Goal: Information Seeking & Learning: Learn about a topic

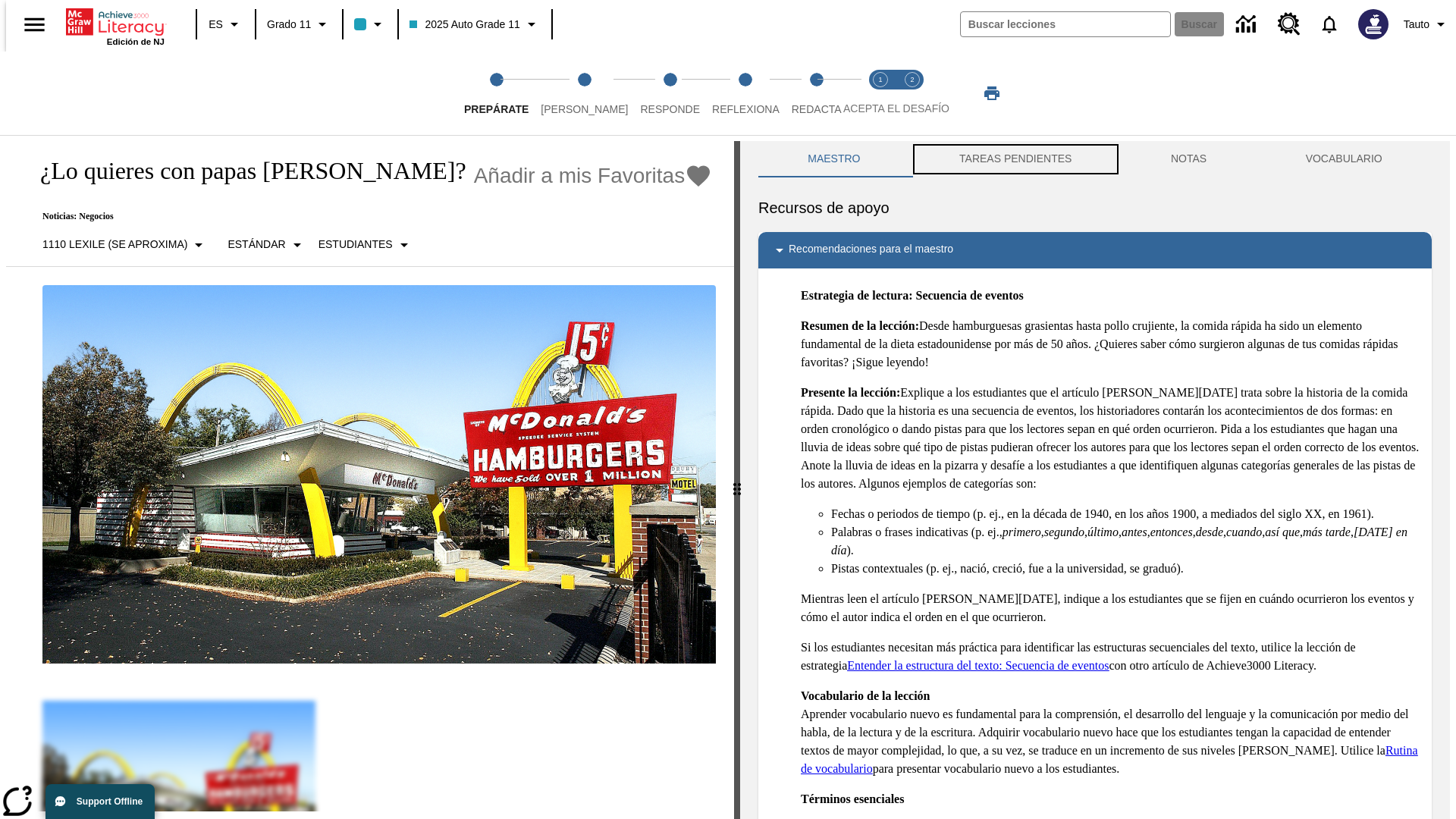
click at [1014, 160] on button "TAREAS PENDIENTES" at bounding box center [1015, 160] width 211 height 36
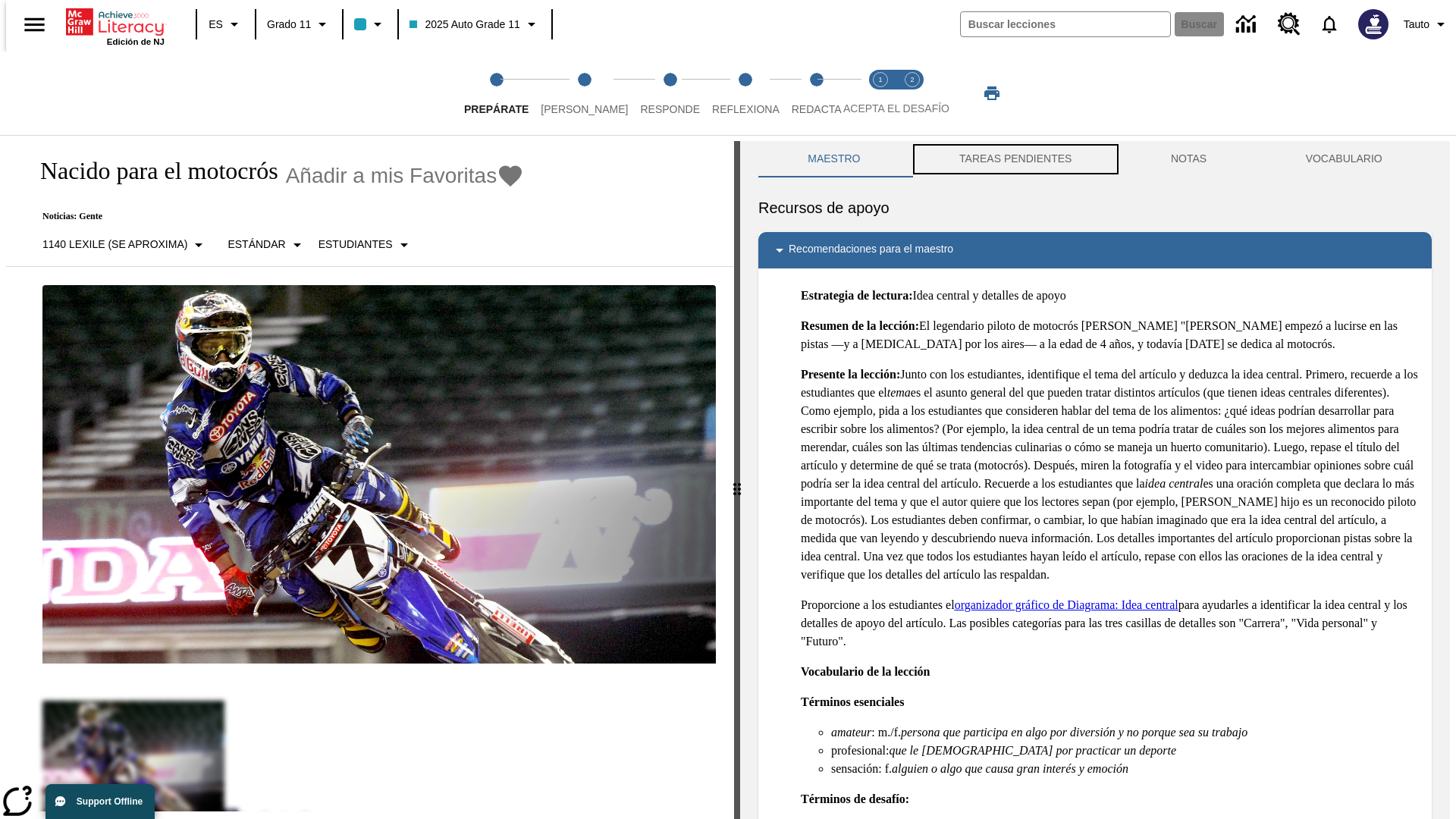
click at [1014, 160] on button "TAREAS PENDIENTES" at bounding box center [1015, 160] width 211 height 36
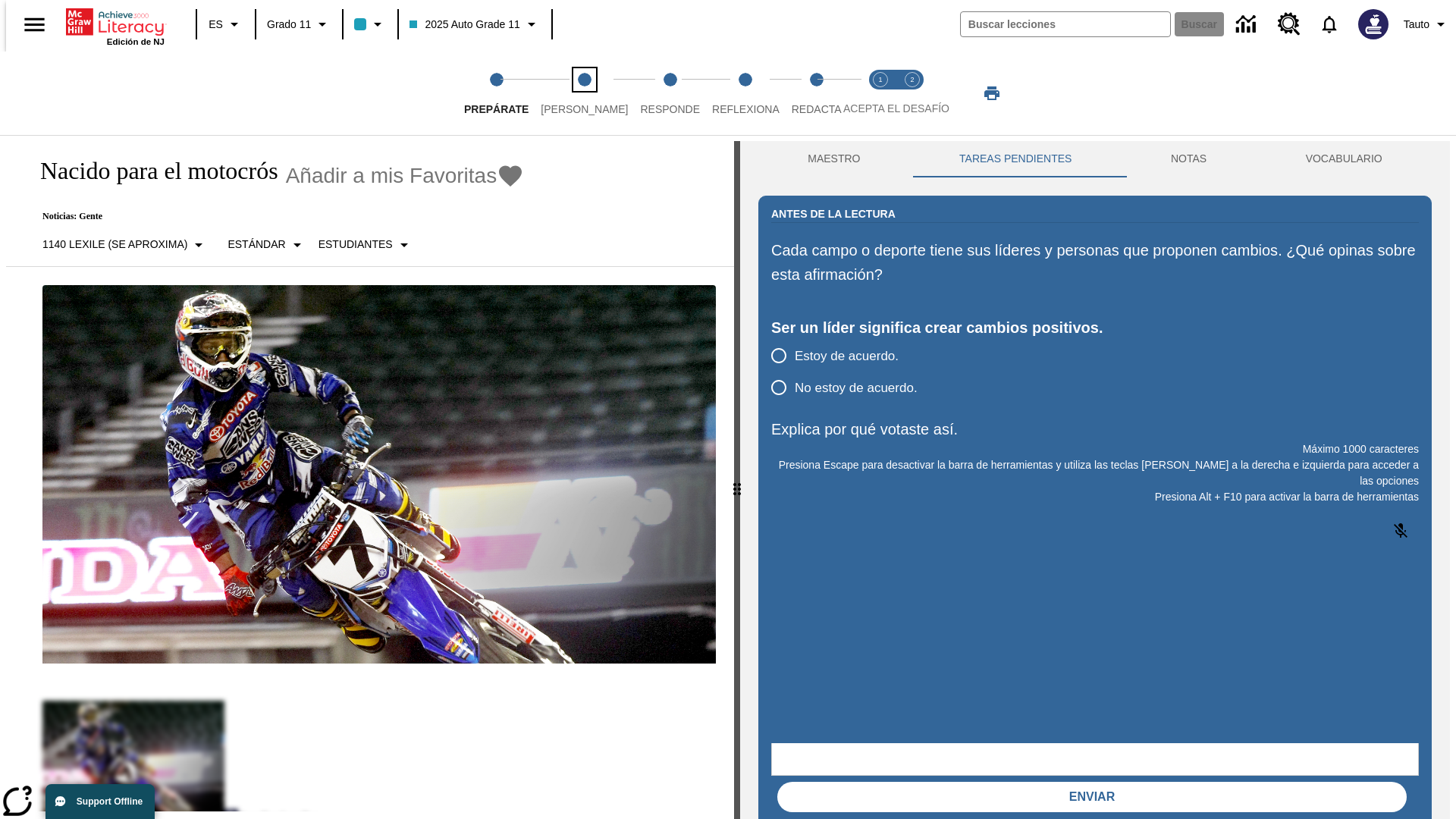
click at [572, 93] on span "[PERSON_NAME]" at bounding box center [584, 104] width 87 height 28
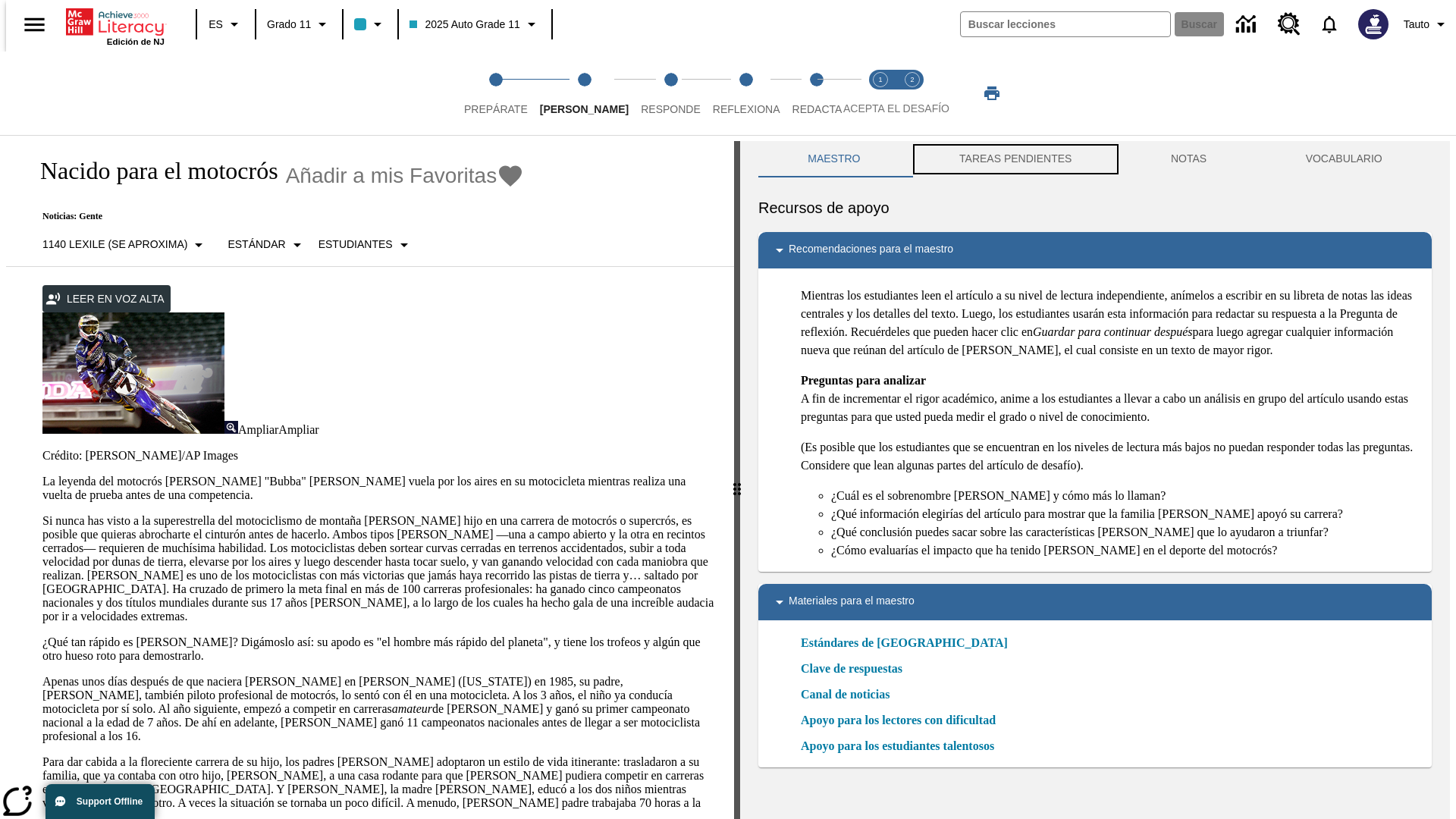
scroll to position [1, 0]
click at [1014, 160] on button "TAREAS PENDIENTES" at bounding box center [1015, 159] width 211 height 36
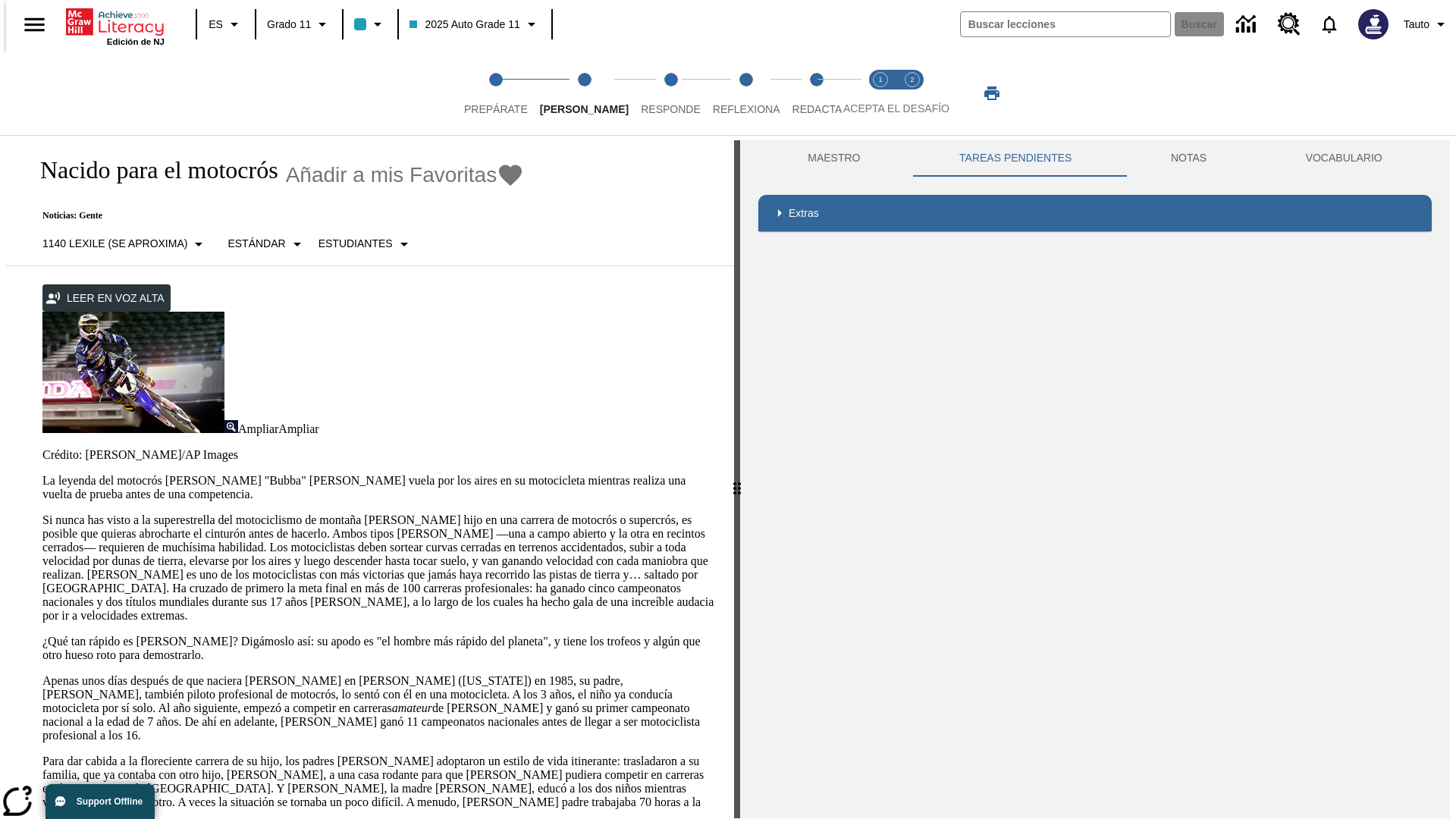
click at [42, 513] on p "Si nunca has visto a la superestrella del motociclismo de montaña [PERSON_NAME]…" at bounding box center [379, 568] width 674 height 110
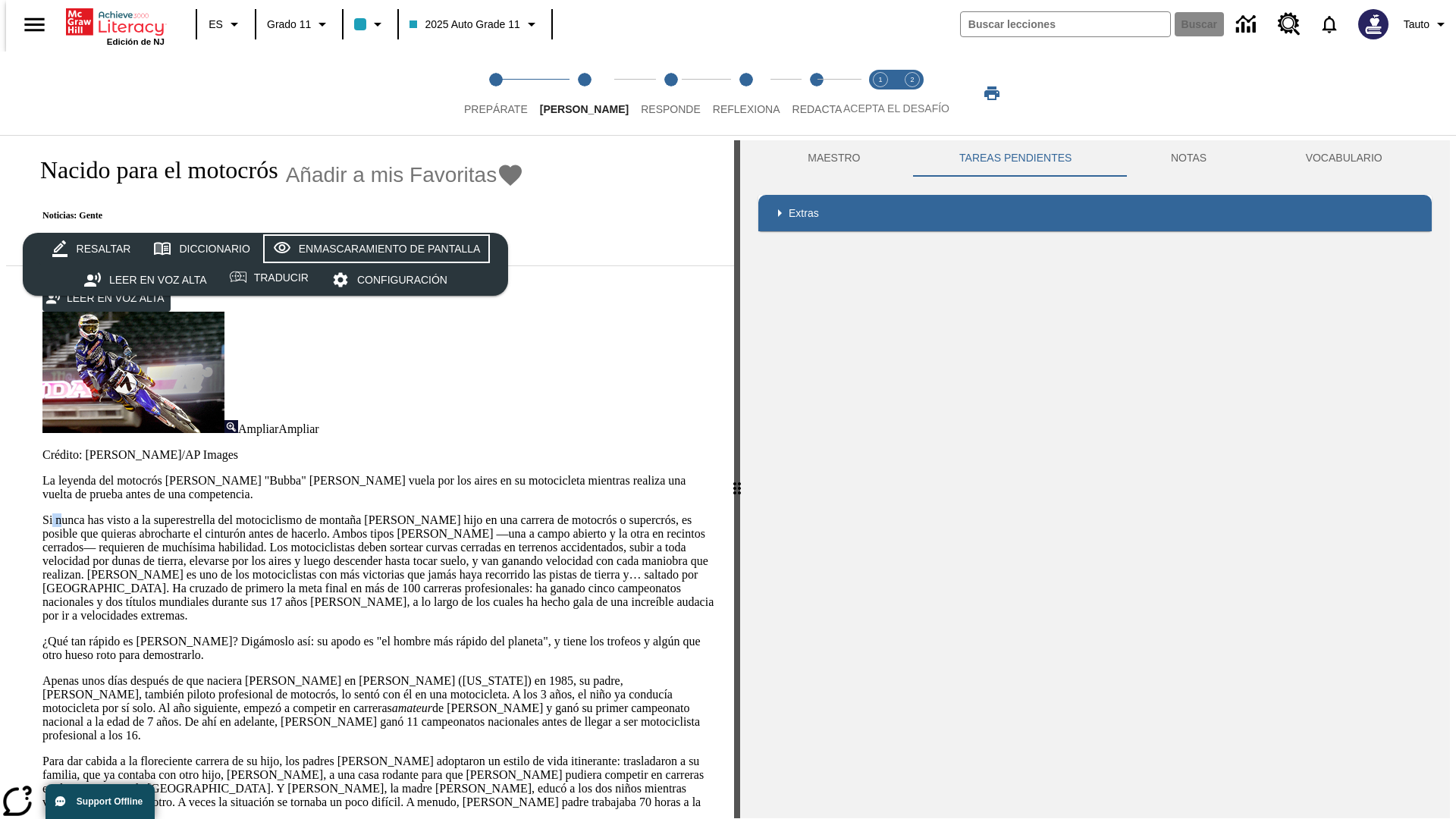
click at [373, 249] on div "Enmascaramiento de pantalla" at bounding box center [389, 249] width 182 height 19
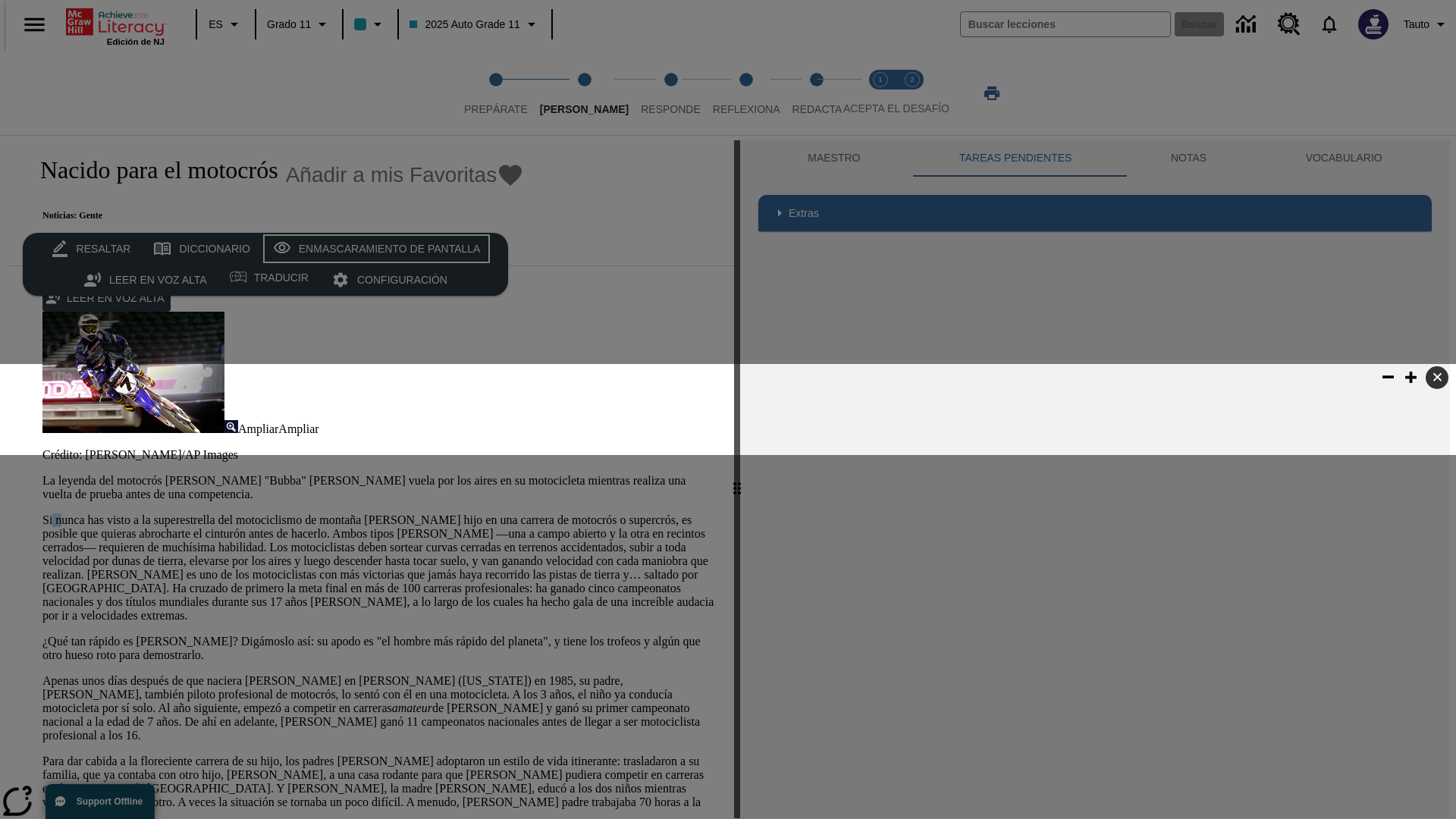
click at [373, 249] on div "Enmascaramiento de pantalla" at bounding box center [389, 249] width 182 height 19
click at [648, 93] on span "Responde" at bounding box center [670, 104] width 60 height 28
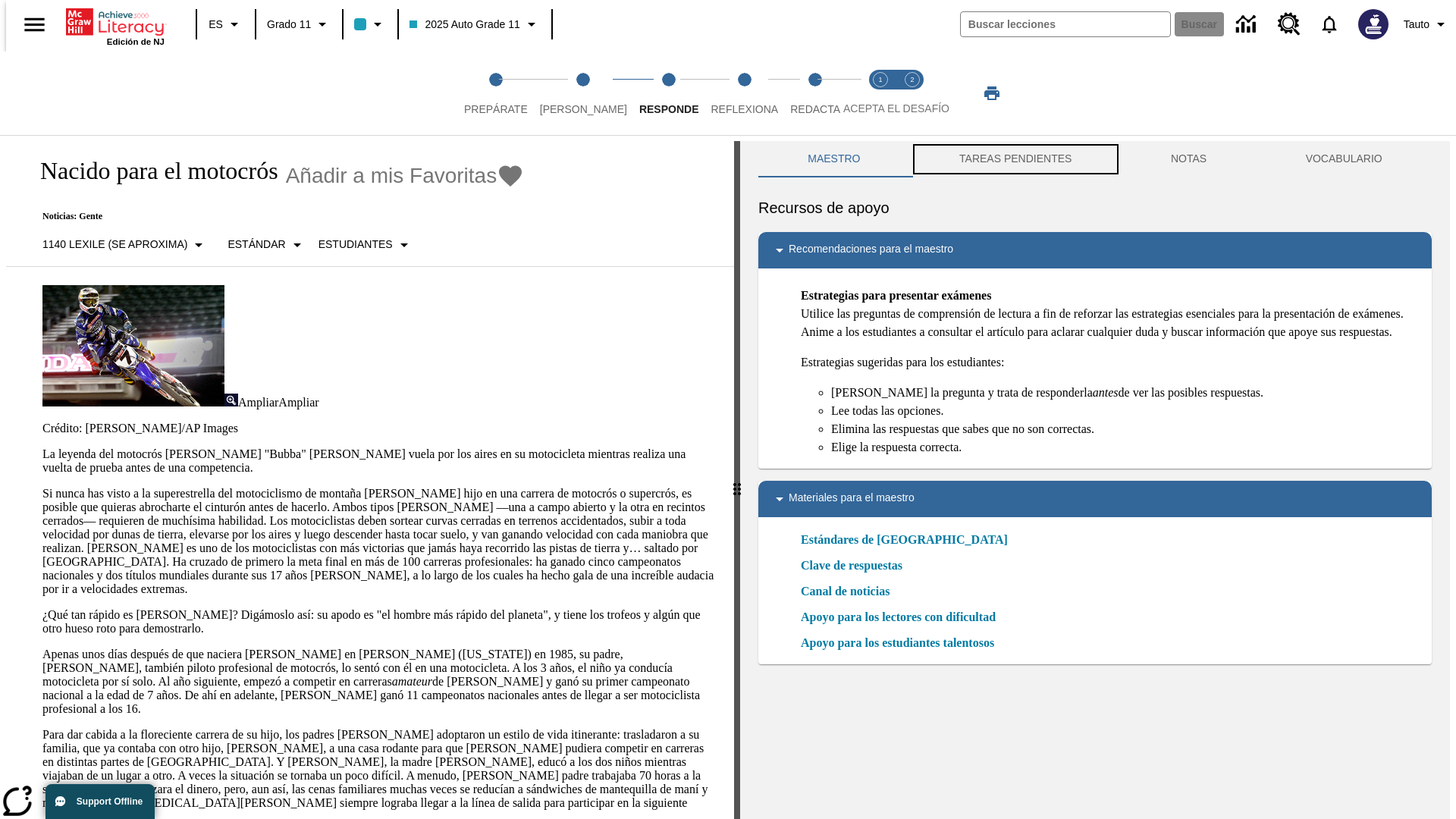
scroll to position [1, 0]
click at [1014, 160] on button "TAREAS PENDIENTES" at bounding box center [1015, 159] width 211 height 36
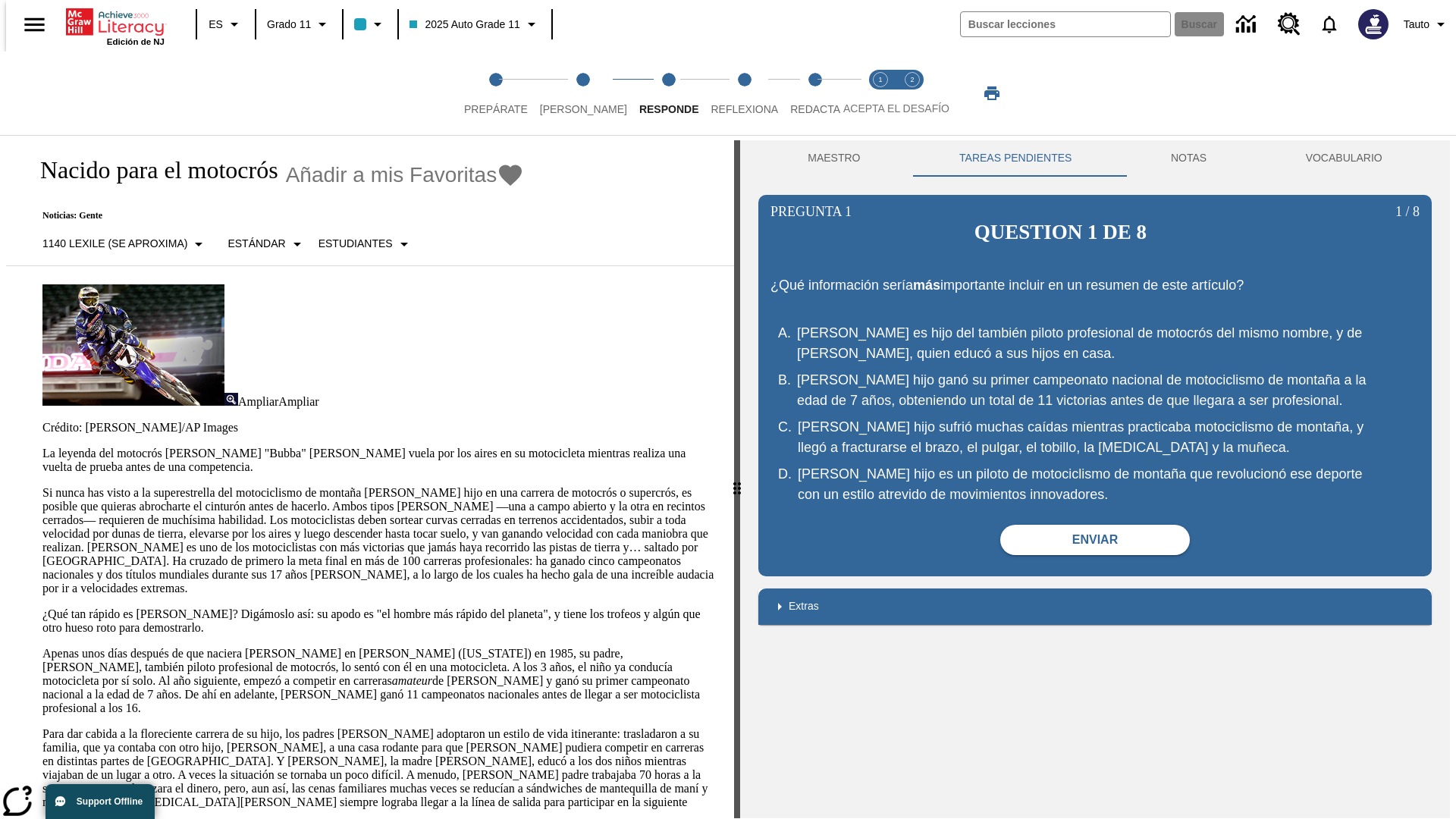
click at [42, 487] on p "Si nunca has visto a la superestrella del motociclismo de montaña [PERSON_NAME]…" at bounding box center [379, 541] width 674 height 110
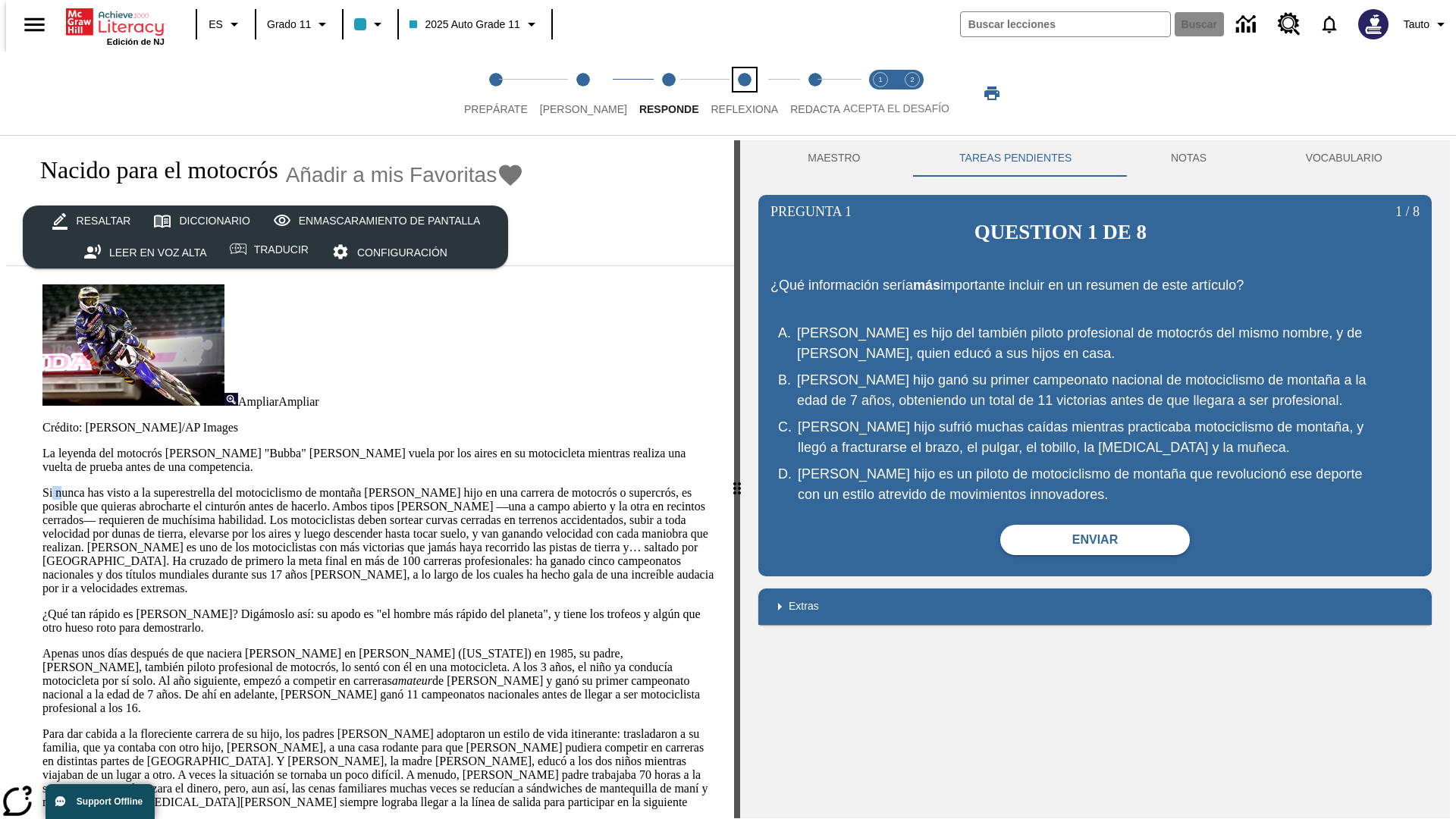
click at [725, 93] on span "Reflexiona" at bounding box center [744, 104] width 67 height 28
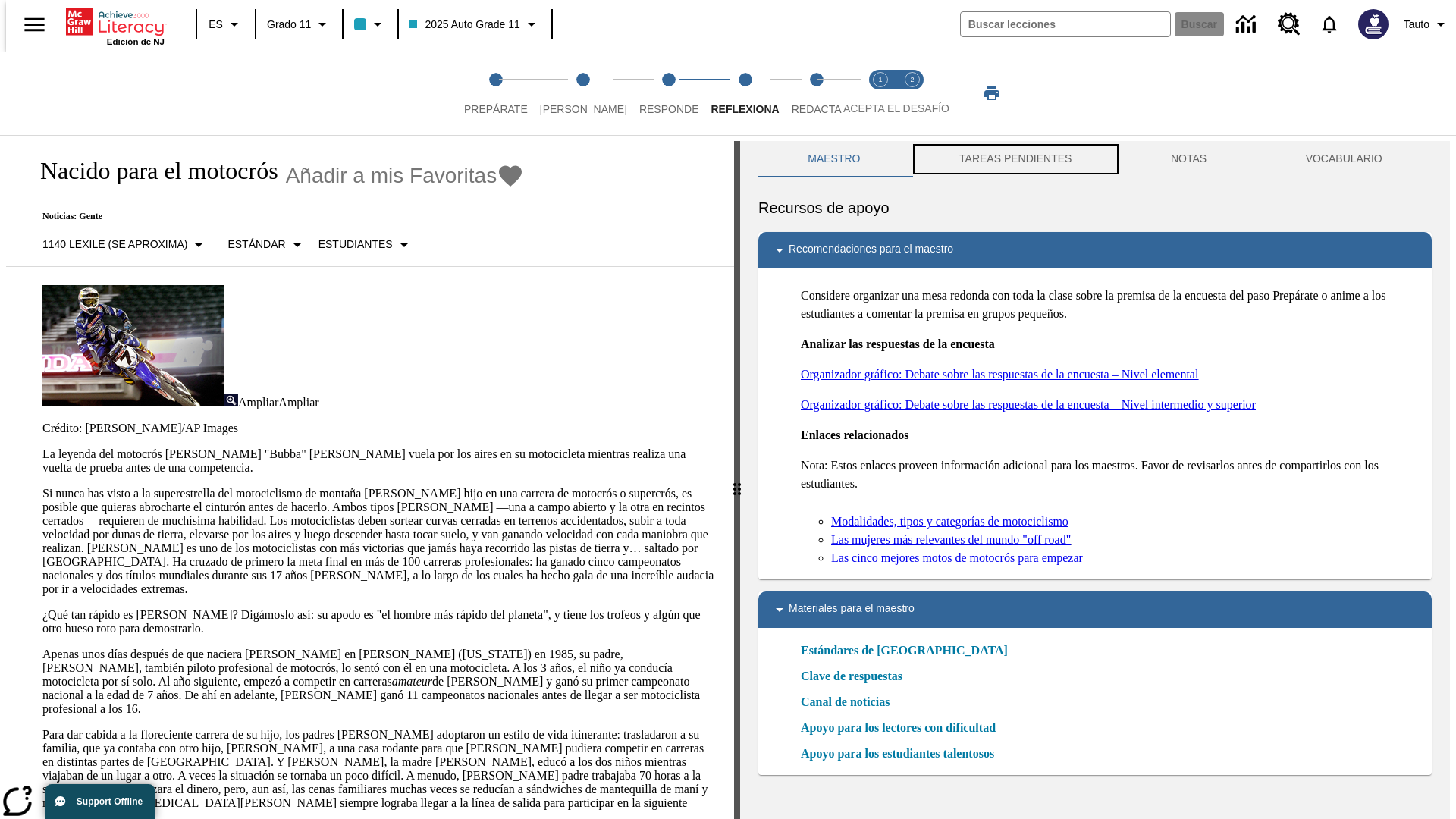
scroll to position [1, 0]
click at [1014, 160] on button "TAREAS PENDIENTES" at bounding box center [1015, 159] width 211 height 36
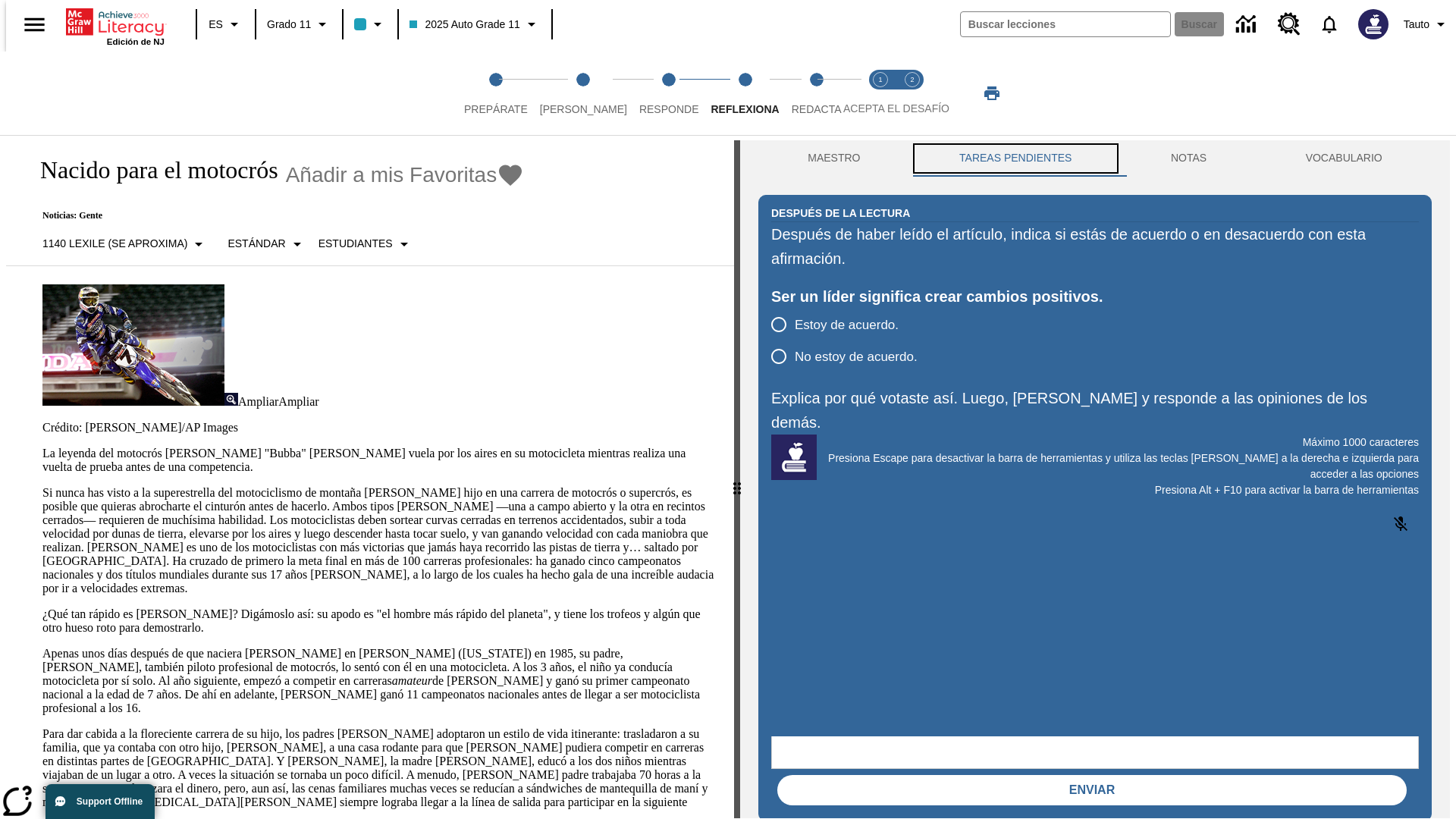
scroll to position [0, 0]
click at [42, 487] on p "Si nunca has visto a la superestrella del motociclismo de montaña [PERSON_NAME]…" at bounding box center [379, 541] width 674 height 110
click at [800, 93] on span "Redacta" at bounding box center [817, 104] width 50 height 28
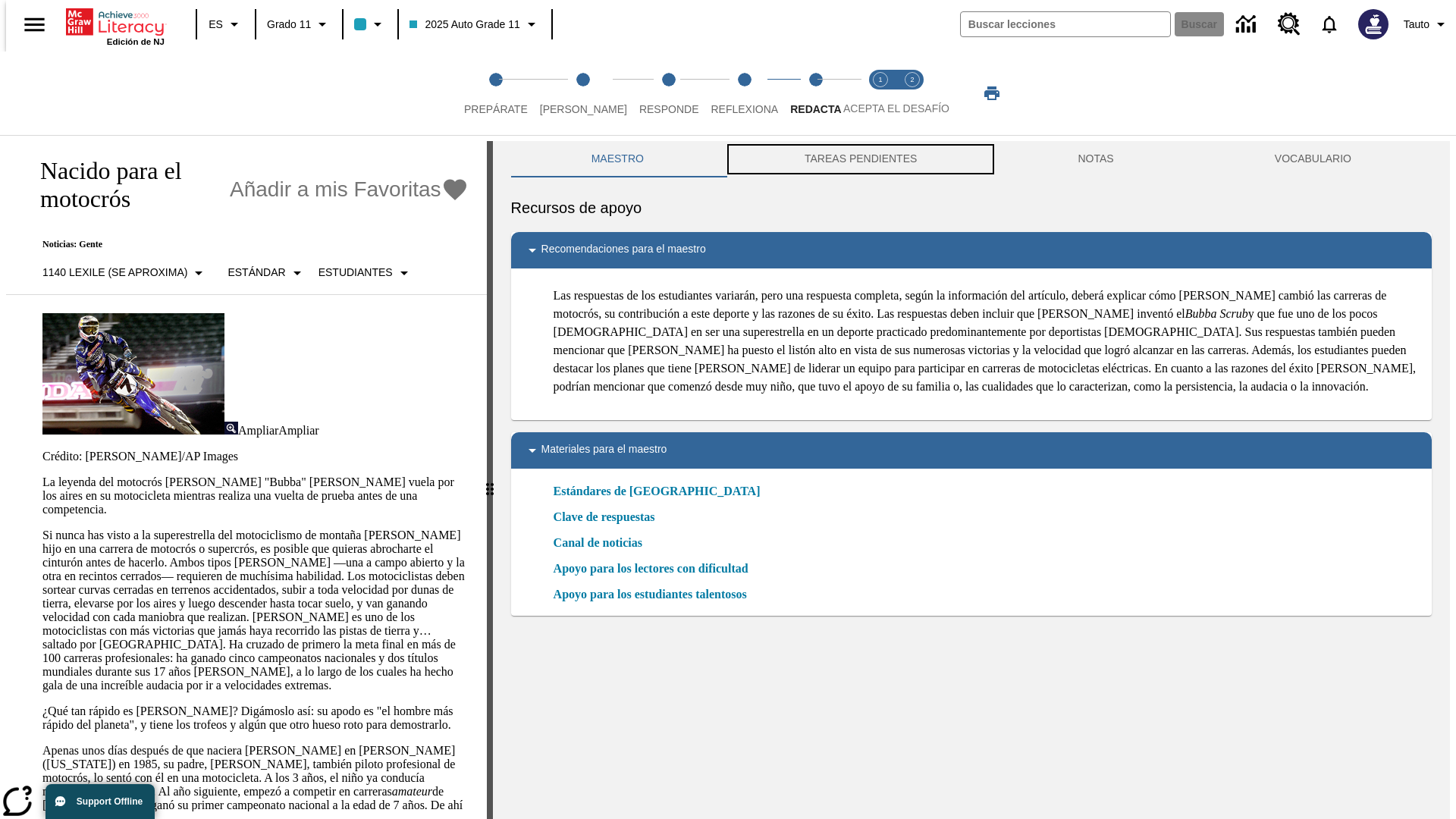
scroll to position [1, 0]
click at [859, 160] on button "TAREAS PENDIENTES" at bounding box center [861, 159] width 273 height 36
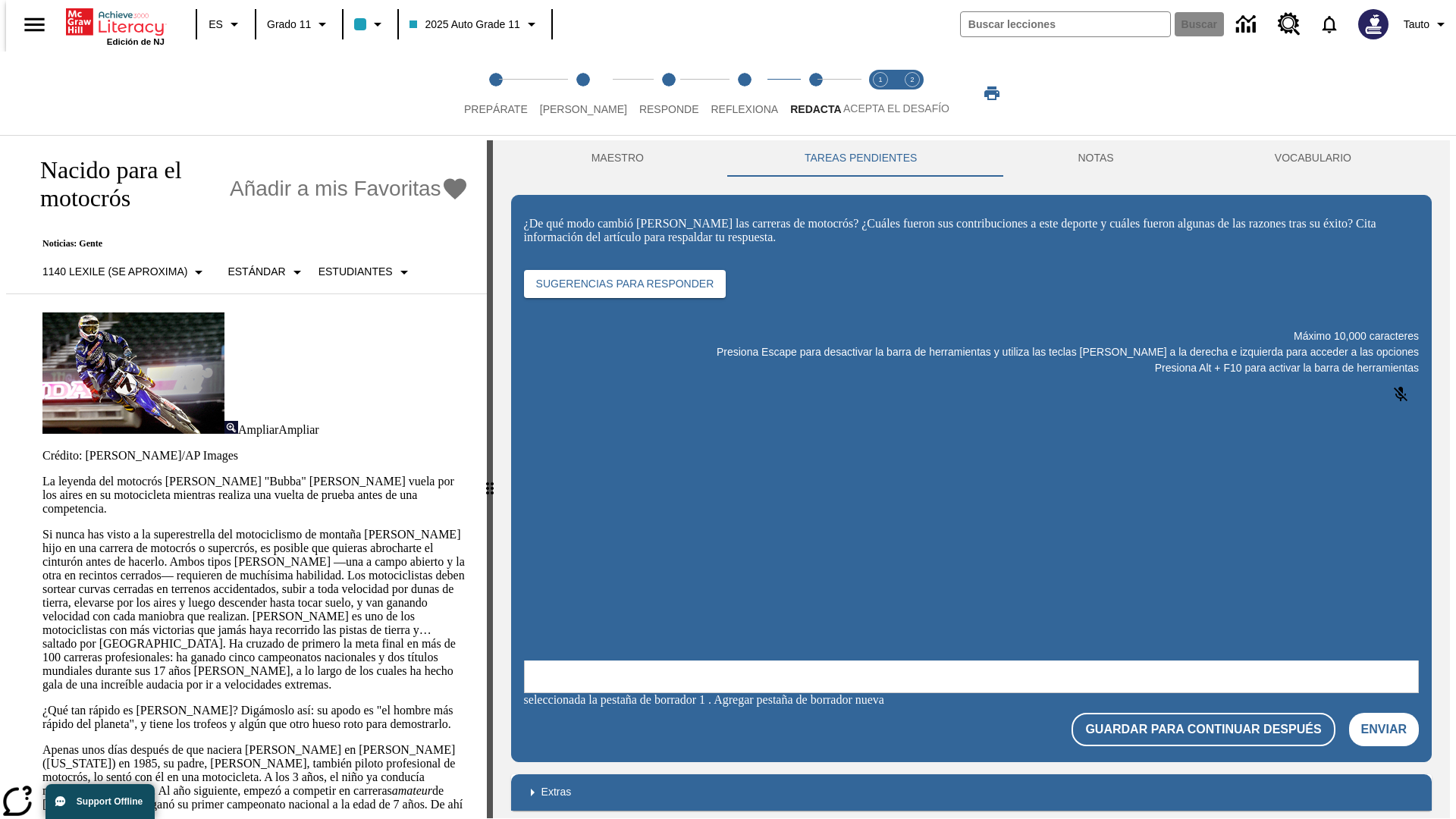
scroll to position [0, 0]
click at [42, 528] on p "Si nunca has visto a la superestrella del motociclismo de montaña [PERSON_NAME]…" at bounding box center [255, 610] width 426 height 164
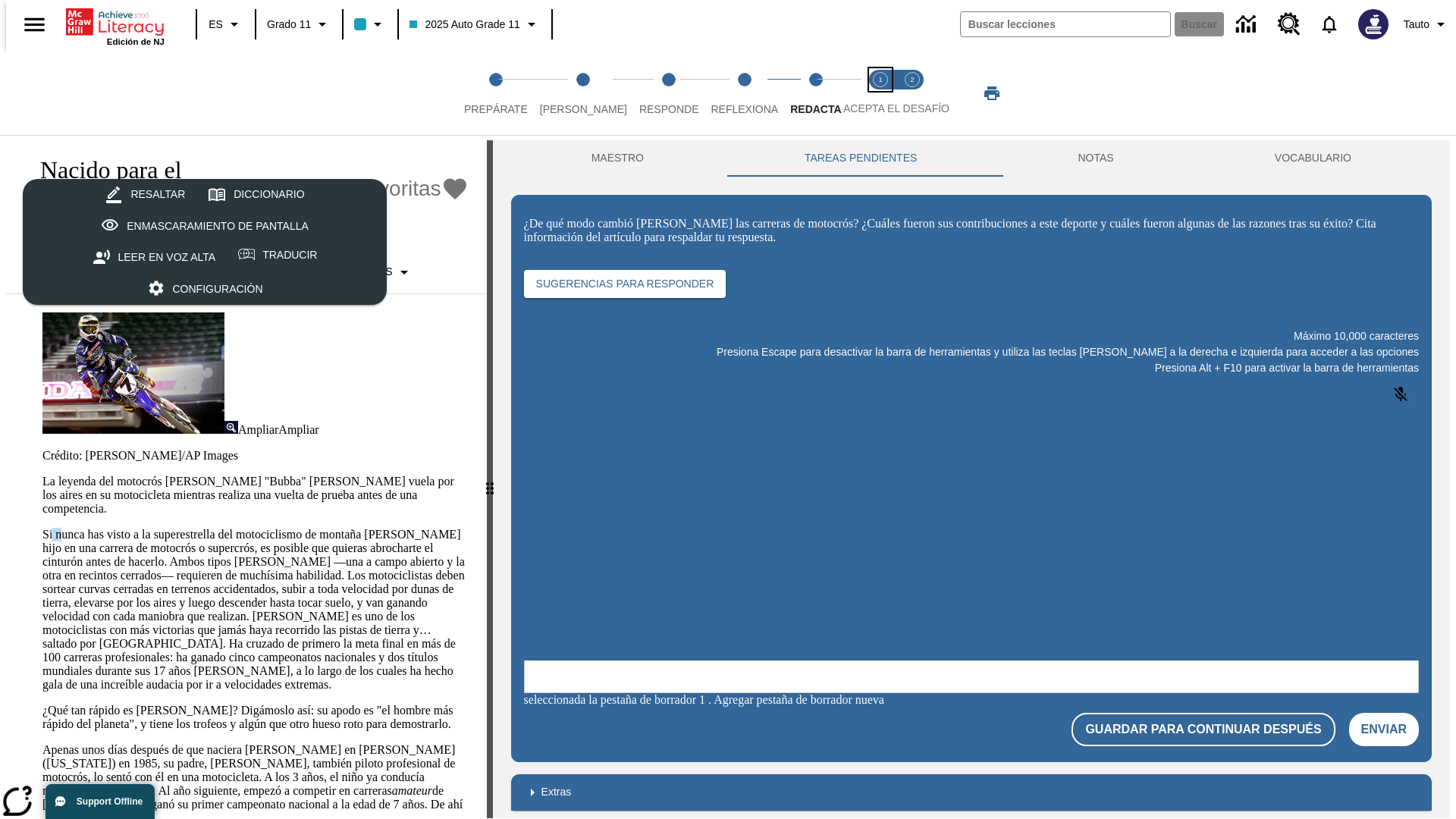
click at [881, 93] on span "Acepta el desafío lee step 1 of 2" at bounding box center [880, 104] width 20 height 28
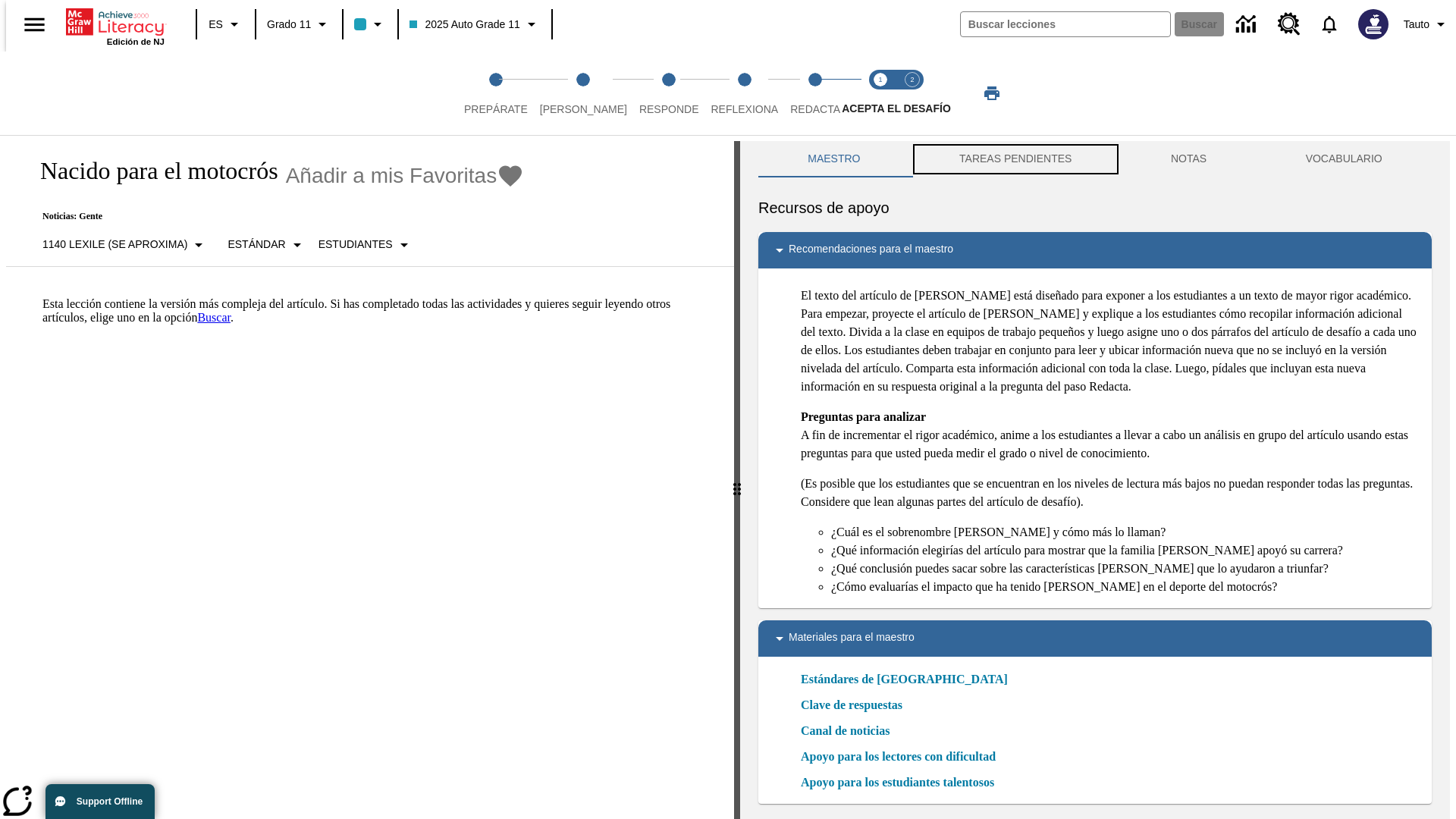
scroll to position [4, 0]
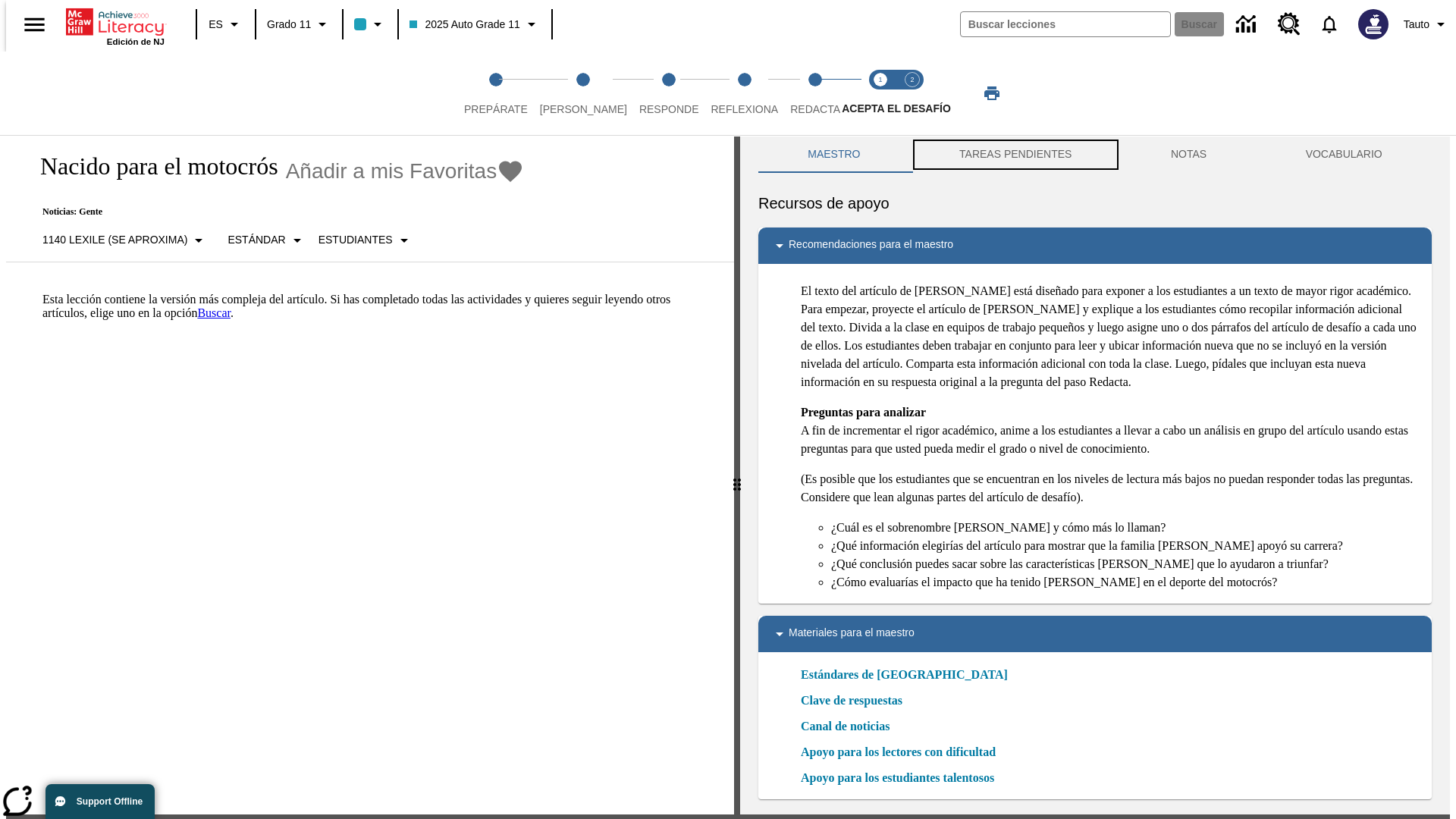
click at [1014, 160] on button "TAREAS PENDIENTES" at bounding box center [1015, 154] width 211 height 36
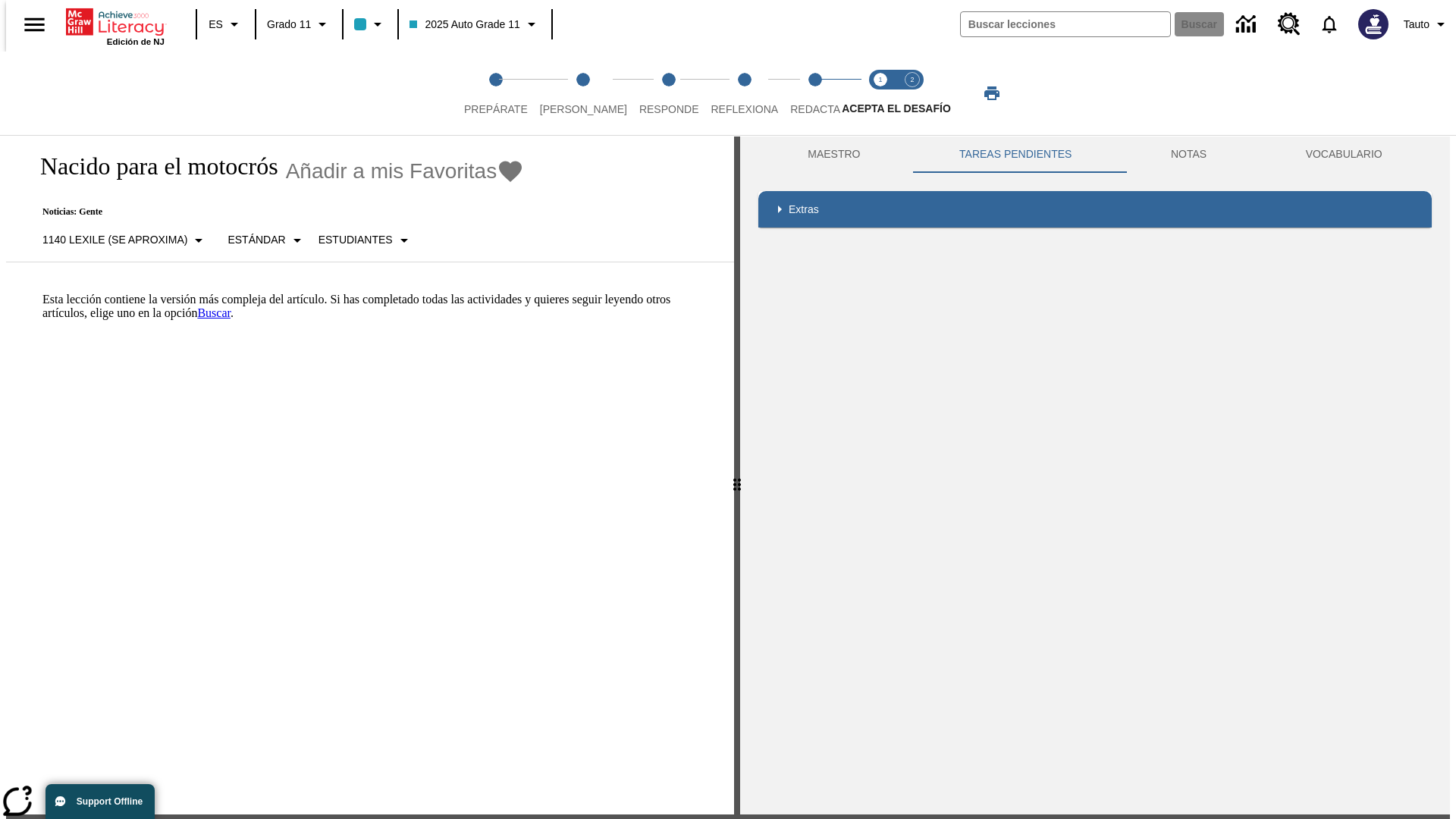
click at [42, 293] on p "Esta lección contiene la versión más compleja del artículo. Si has completado t…" at bounding box center [379, 306] width 674 height 28
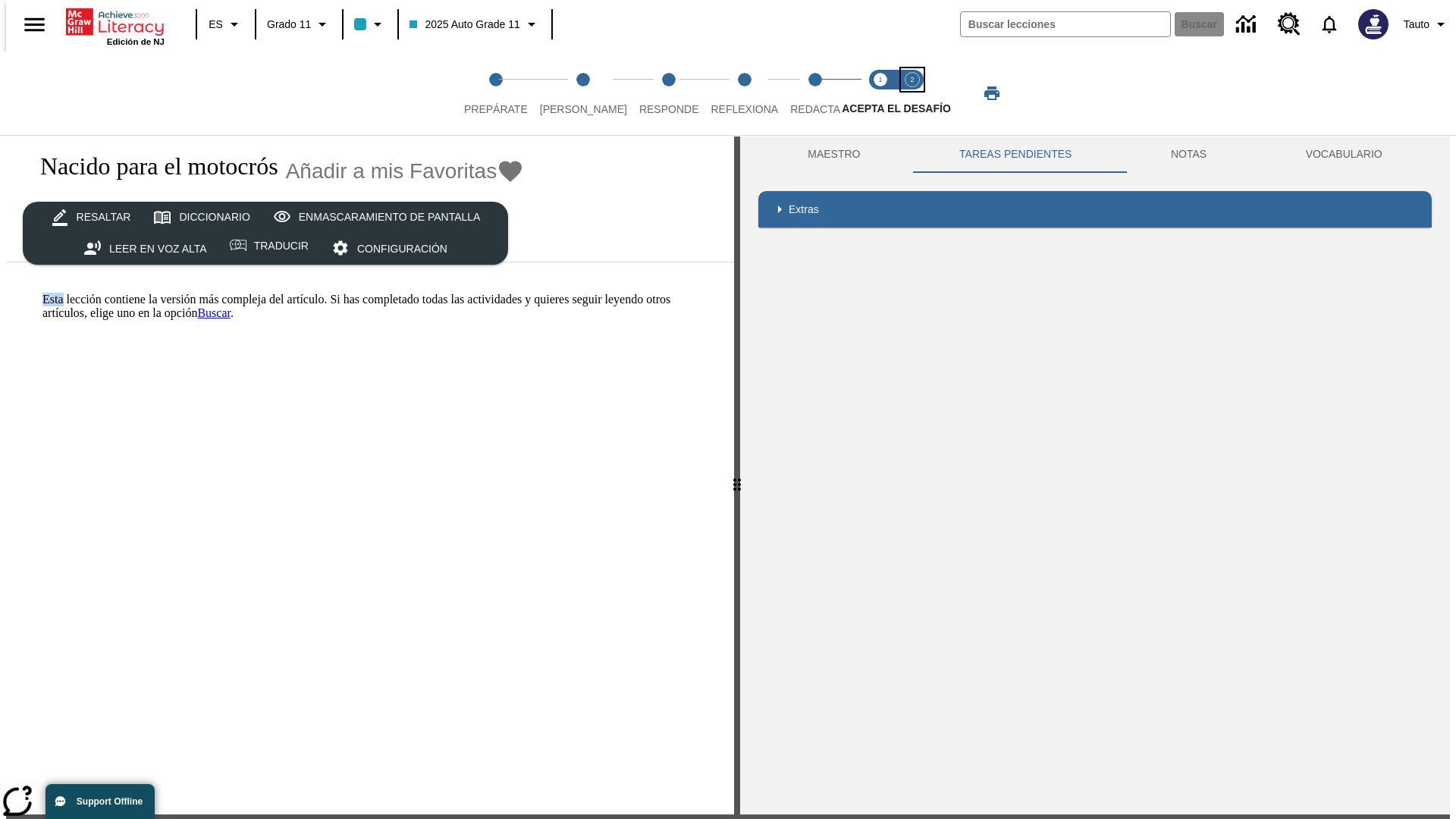
click at [913, 93] on span "Acepta el desafío contesta step 2 of 2" at bounding box center [912, 104] width 20 height 28
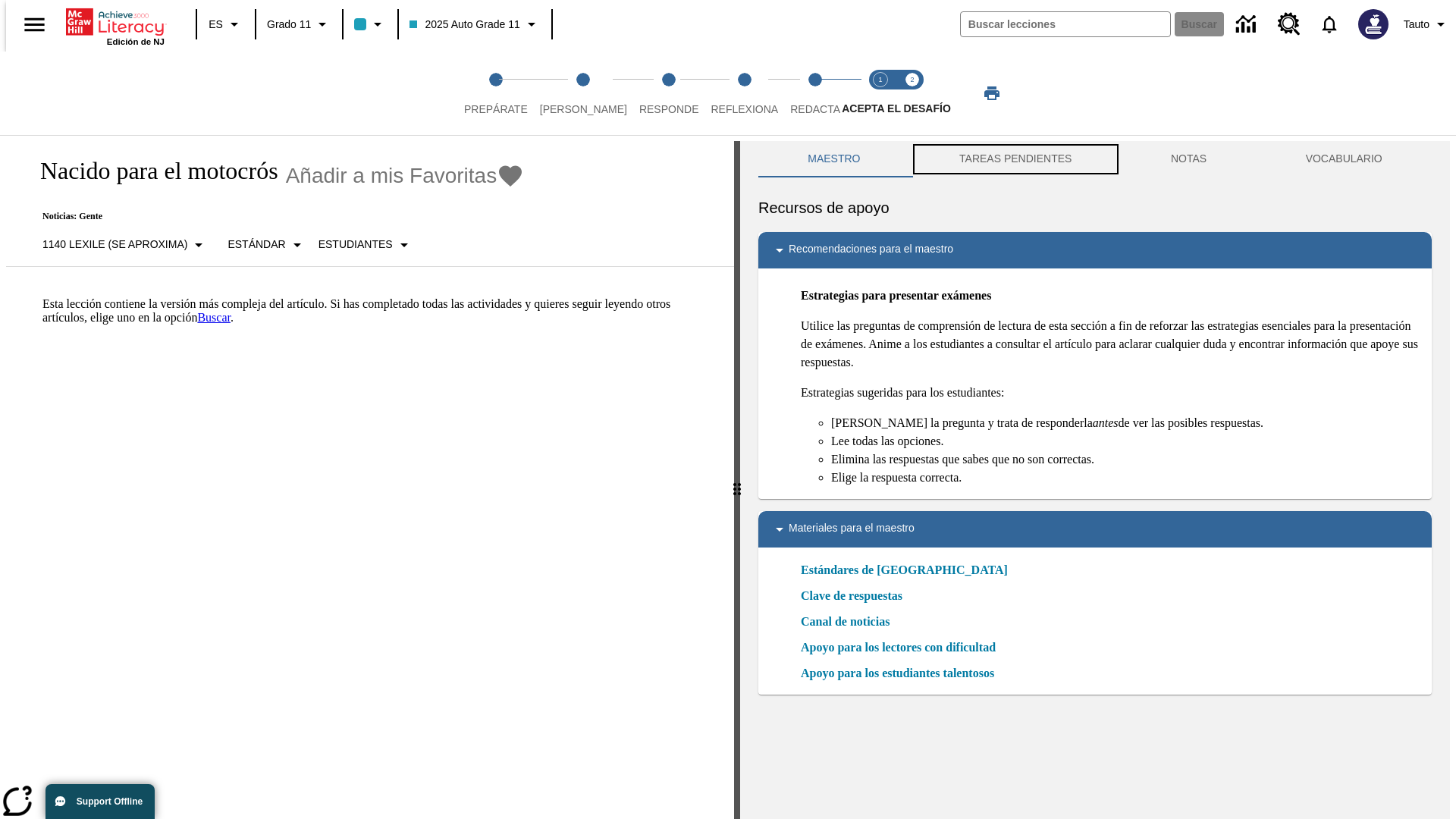
scroll to position [4, 0]
